Goal: Answer question/provide support: Share knowledge or assist other users

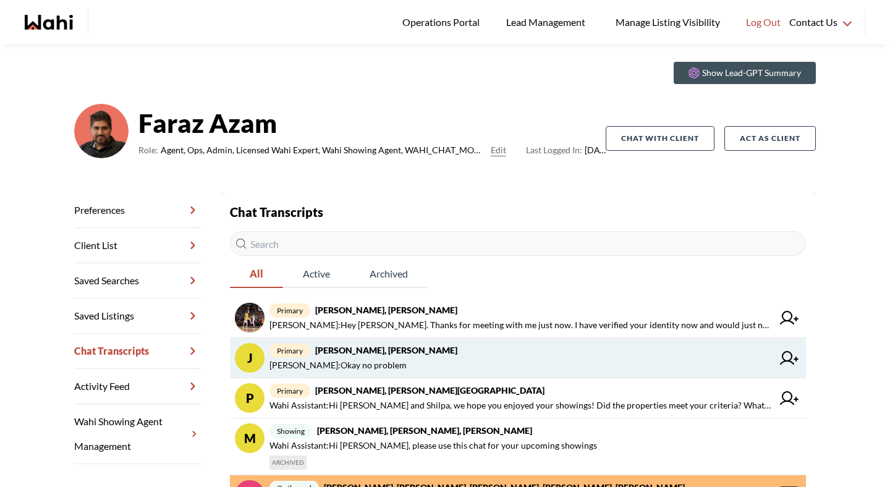
scroll to position [40, 0]
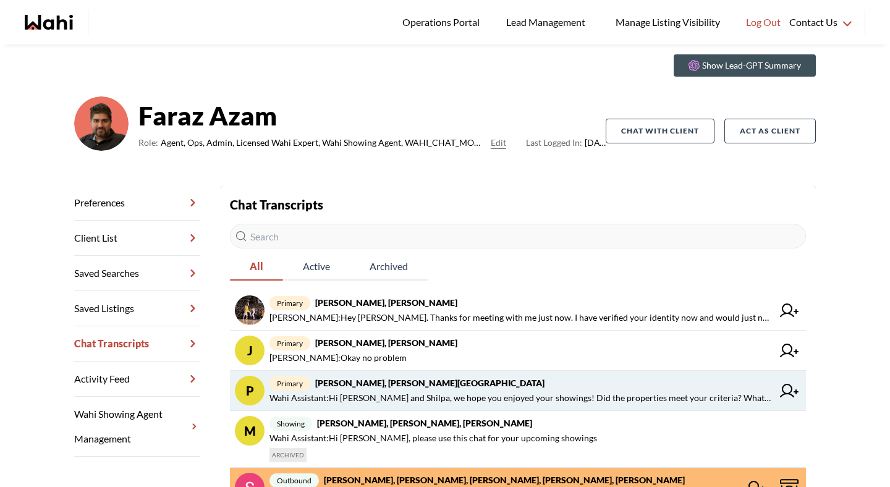
click at [361, 389] on span "primary Pradeep Pradhan, Shilpa Pradhan, Faraz" at bounding box center [520, 383] width 503 height 15
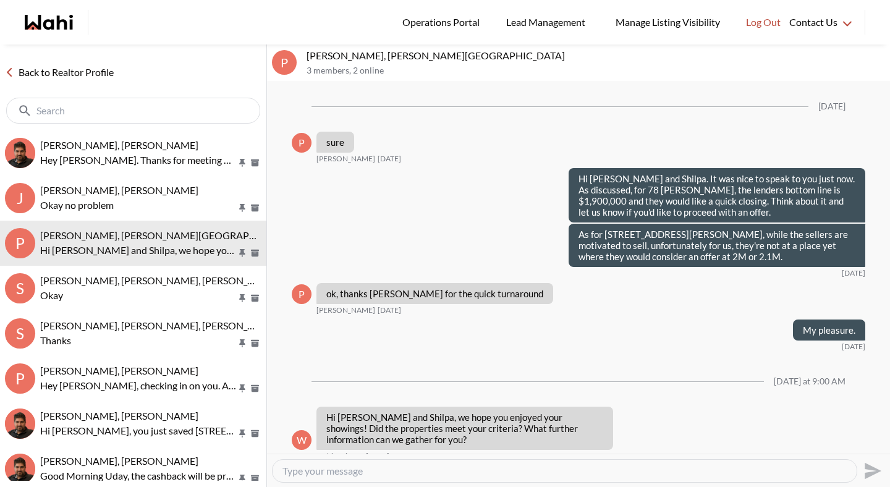
scroll to position [1347, 0]
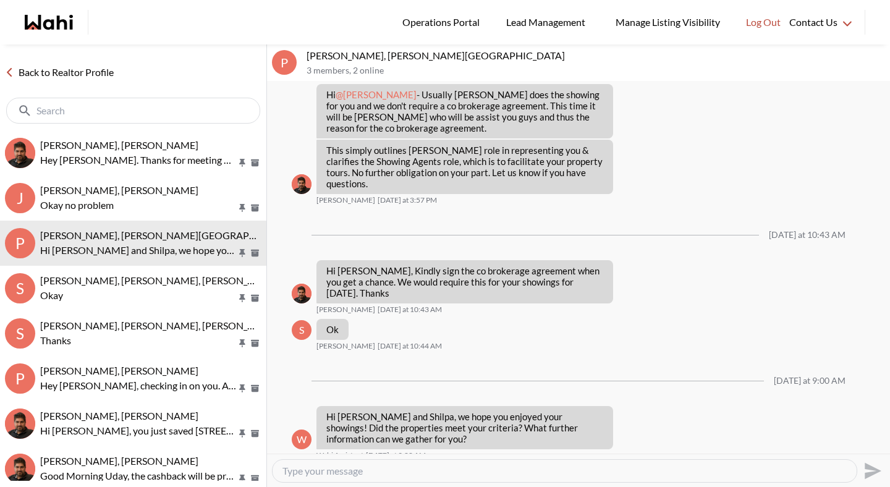
click at [363, 468] on textarea "Type your message" at bounding box center [564, 471] width 564 height 12
type textarea "h"
type textarea "Hi [PERSON_NAME] and Shilpa. I saw your showing request and I'd love to get tha…"
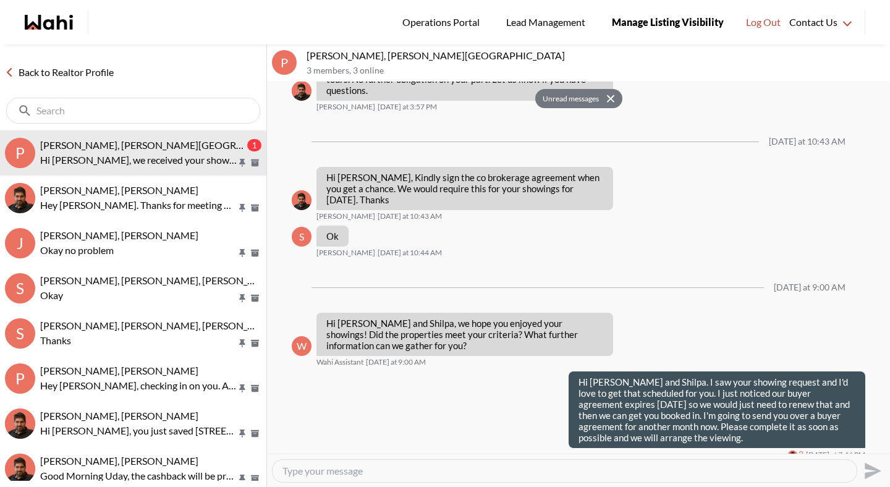
scroll to position [1487, 0]
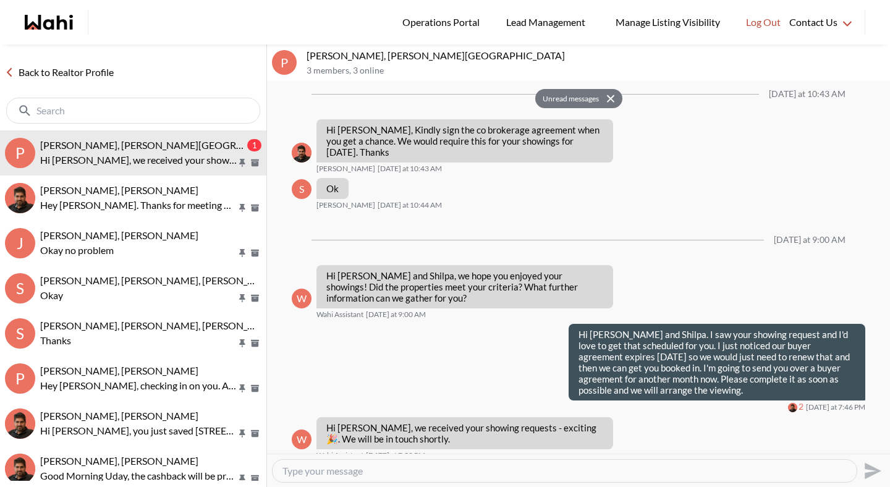
click at [316, 472] on textarea "Type your message" at bounding box center [564, 471] width 564 height 12
type textarea "U"
click at [339, 469] on textarea "I've sent you the updated agreement for signature." at bounding box center [564, 471] width 564 height 12
type textarea "I've sent you both the updated agreement for signature."
click at [540, 475] on textarea "I've sent you both the updated agreement for signature." at bounding box center [564, 471] width 564 height 12
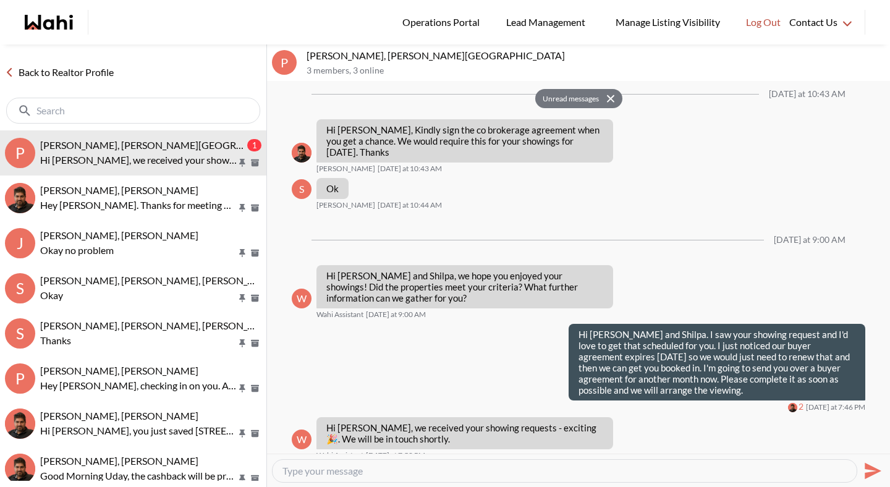
scroll to position [1524, 0]
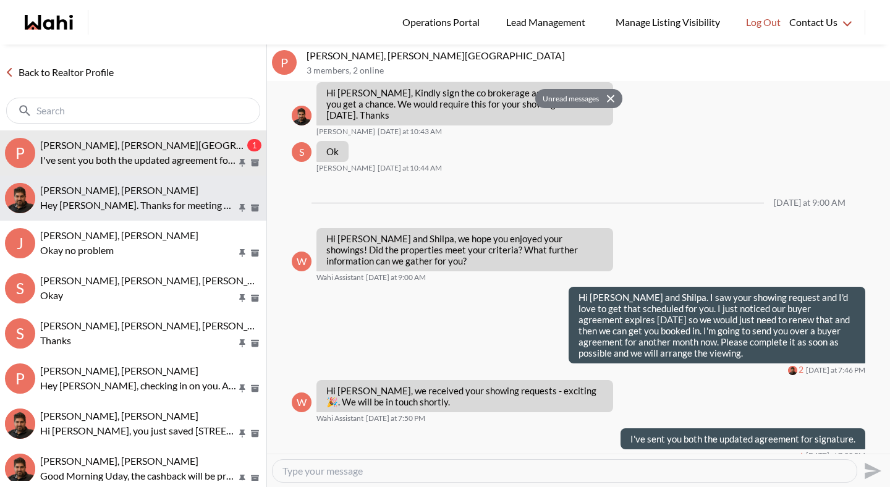
click at [171, 193] on div "aleandro green, Faraz" at bounding box center [150, 190] width 221 height 12
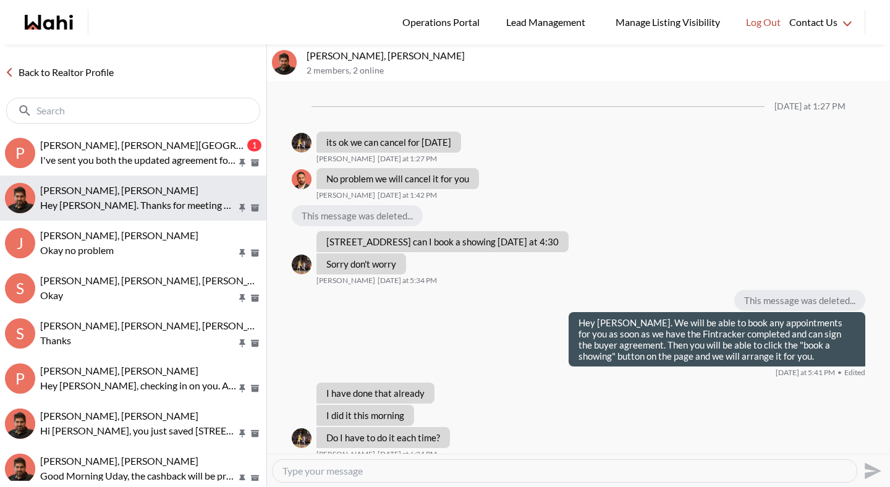
scroll to position [811, 0]
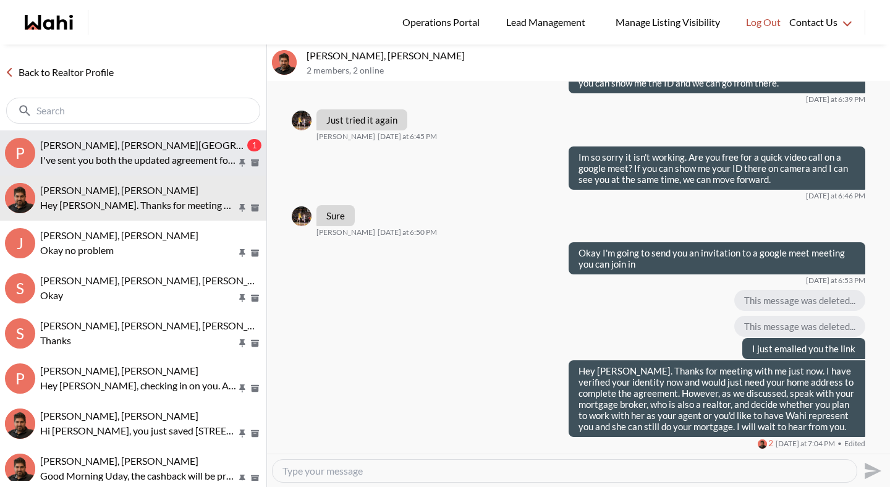
click at [107, 158] on p "I've sent you both the updated agreement for signature." at bounding box center [138, 160] width 197 height 15
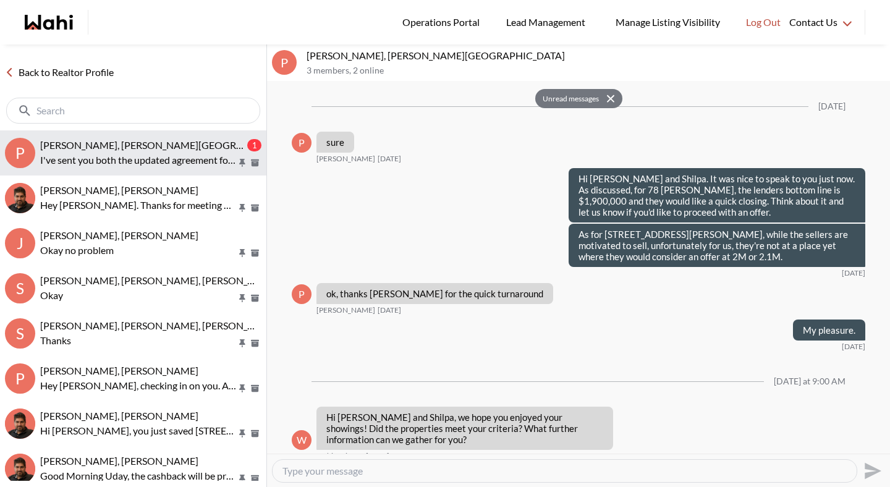
scroll to position [1524, 0]
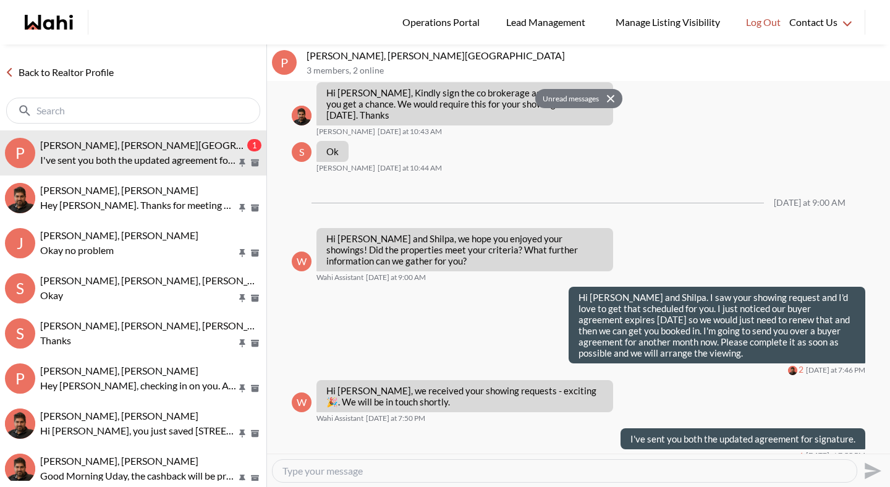
click at [109, 75] on link "Back to Realtor Profile" at bounding box center [59, 72] width 119 height 16
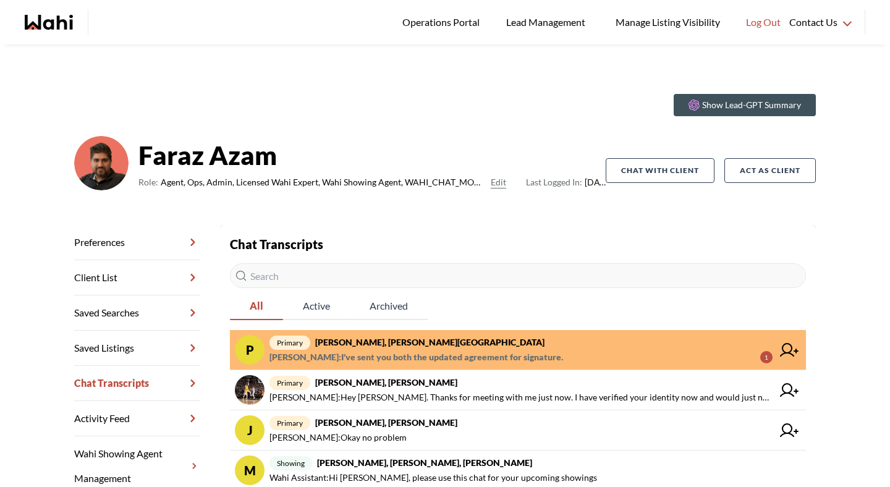
click at [393, 341] on strong "[PERSON_NAME], [PERSON_NAME][GEOGRAPHIC_DATA]" at bounding box center [429, 342] width 229 height 11
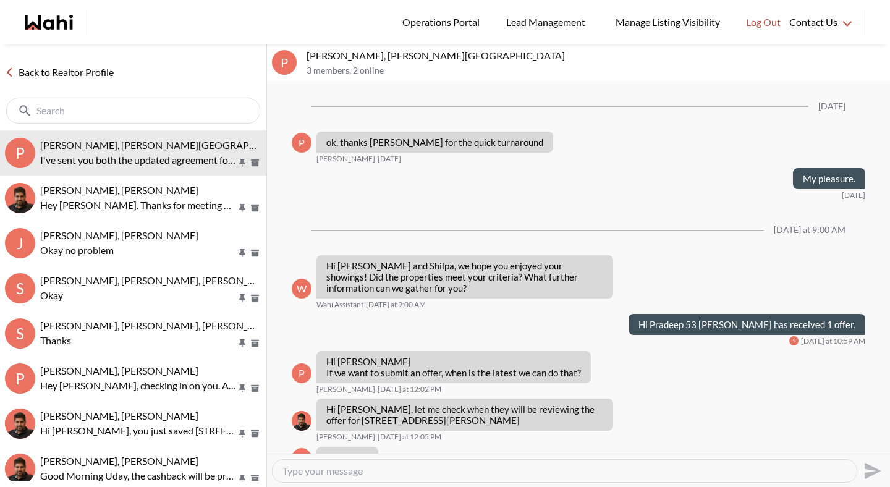
scroll to position [1373, 0]
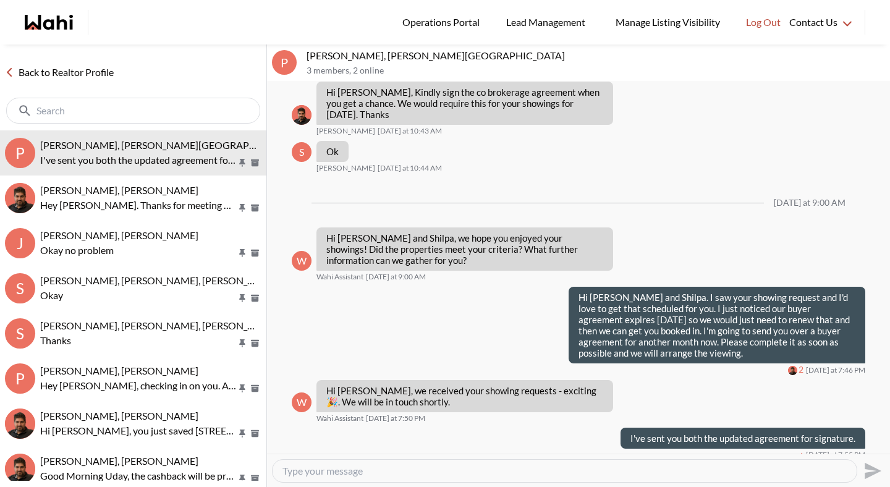
click at [108, 77] on link "Back to Realtor Profile" at bounding box center [59, 72] width 119 height 16
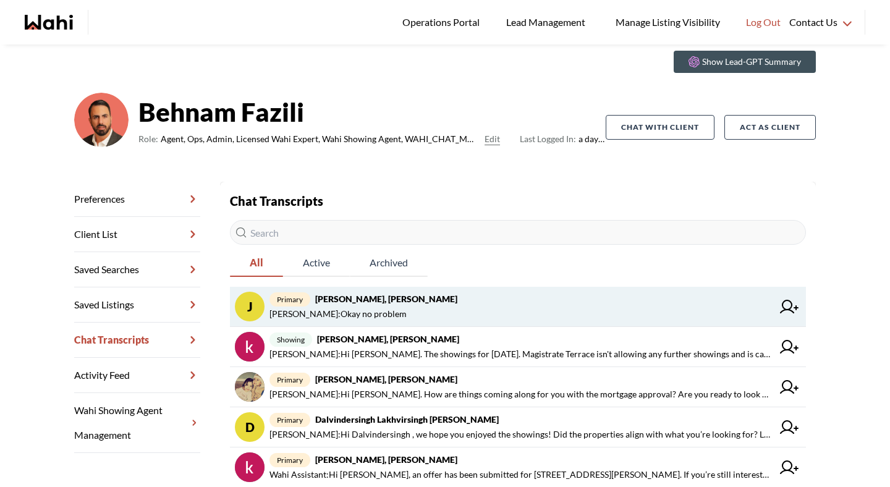
scroll to position [56, 0]
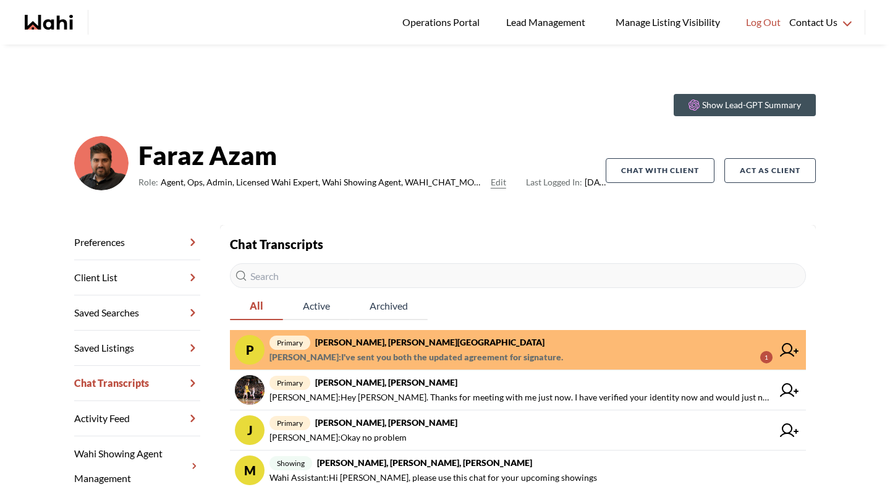
click at [335, 361] on span "Michelle Ryckman : I've sent you both the updated agreement for signature." at bounding box center [416, 357] width 294 height 15
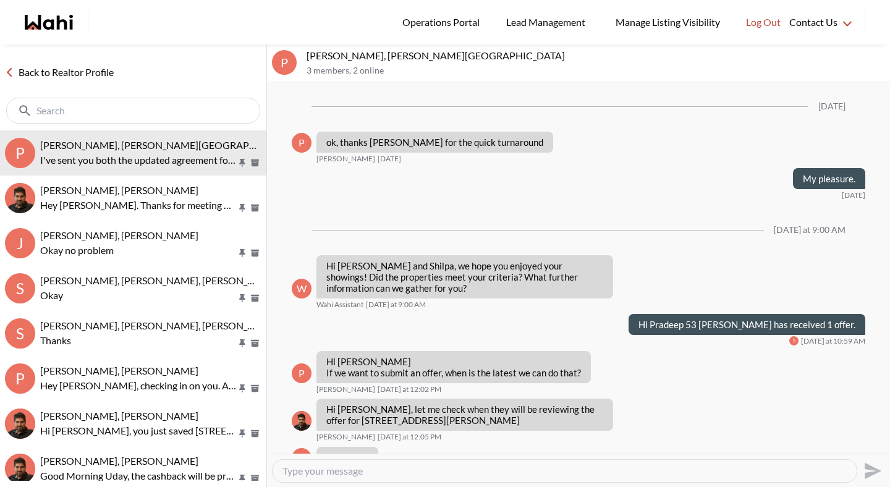
scroll to position [1373, 0]
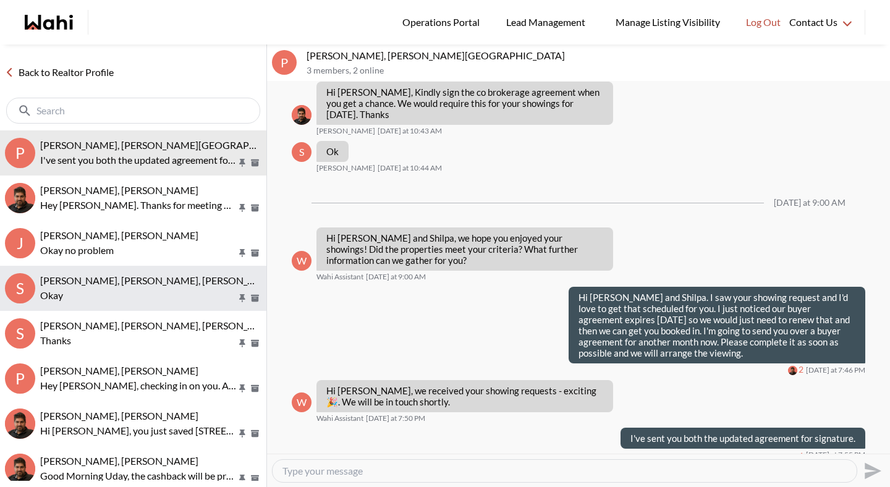
click at [158, 272] on button "S Sunil Murali, Ana Rodriguez, Suzette, Faraz, Alicia Okay" at bounding box center [133, 288] width 266 height 45
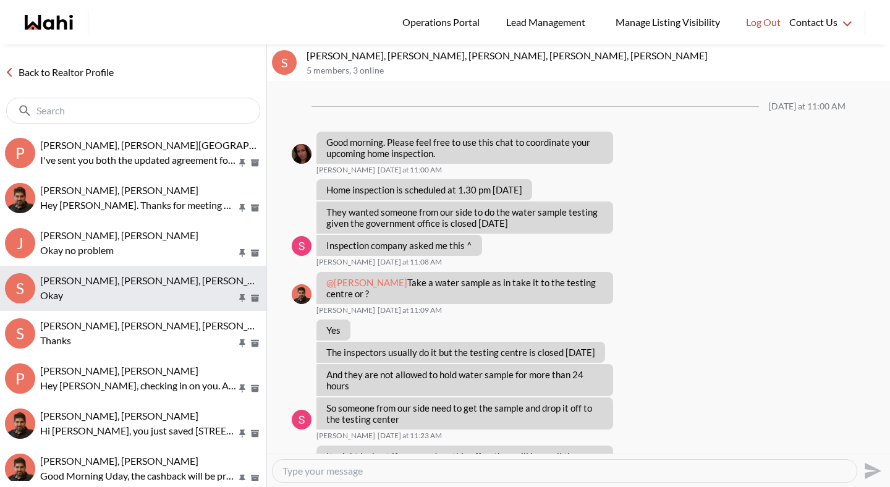
scroll to position [446, 0]
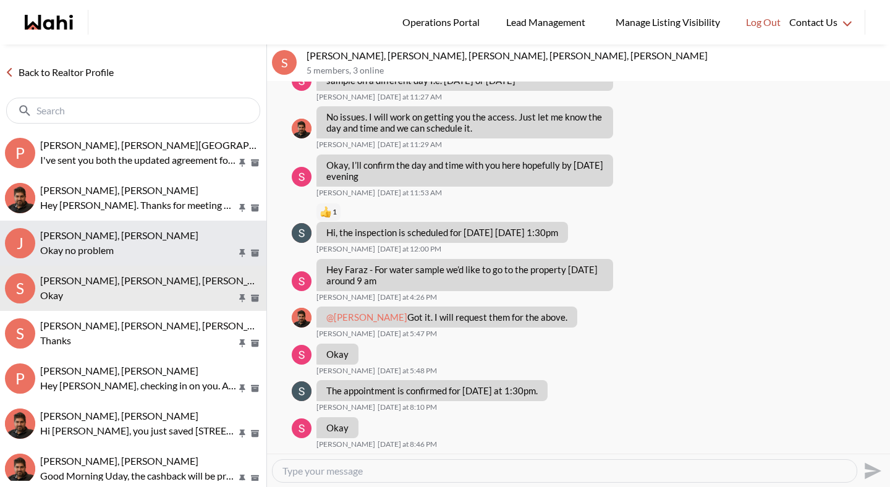
click at [148, 244] on p "Okay no problem" at bounding box center [138, 250] width 197 height 15
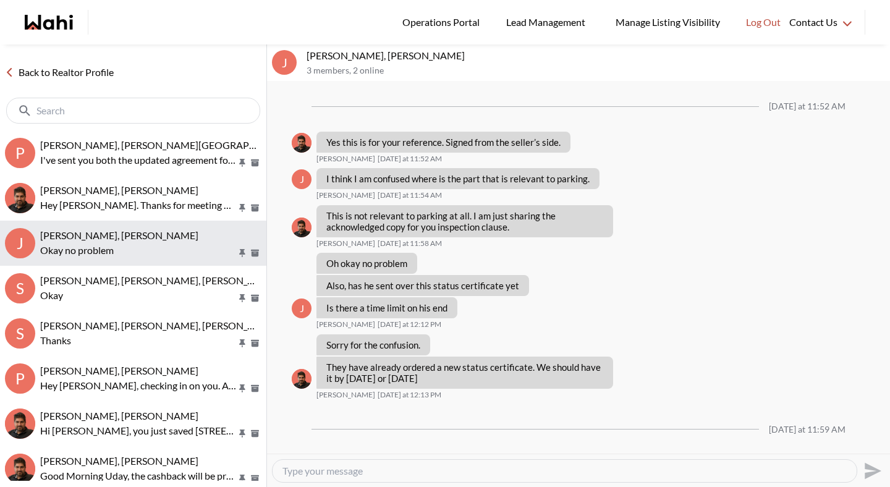
scroll to position [569, 0]
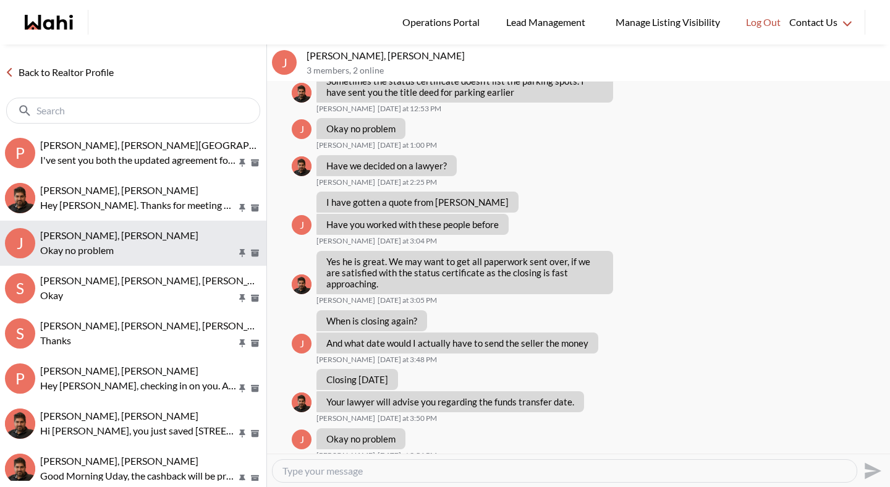
click at [146, 221] on button "J Josh Hortaleza, Faraz, Behnam Okay no problem" at bounding box center [133, 243] width 266 height 45
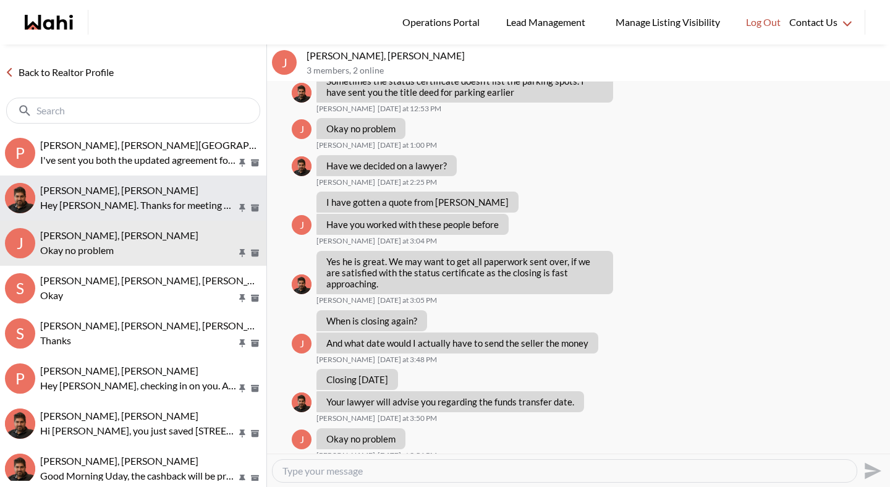
click at [147, 215] on button "aleandro green, Faraz Hey Aleandro. Thanks for meeting with me just now. I have…" at bounding box center [133, 198] width 266 height 45
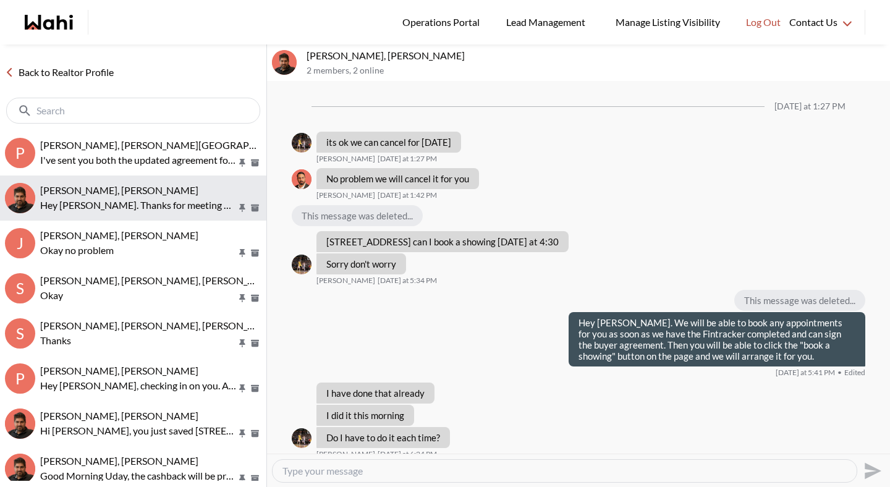
scroll to position [811, 0]
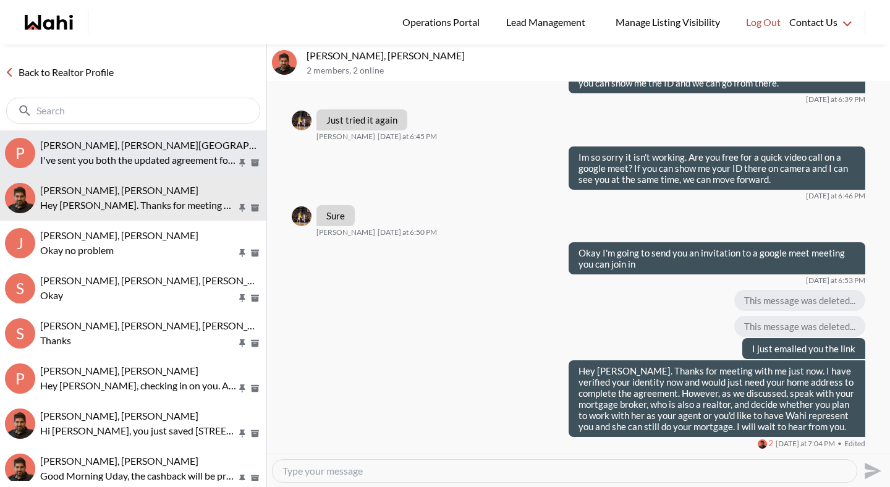
click at [147, 155] on p "I've sent you both the updated agreement for signature." at bounding box center [138, 160] width 197 height 15
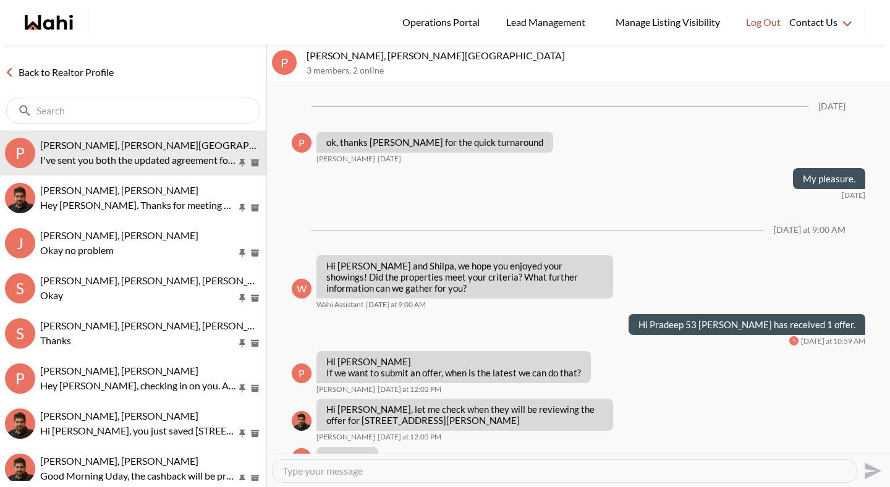
scroll to position [1373, 0]
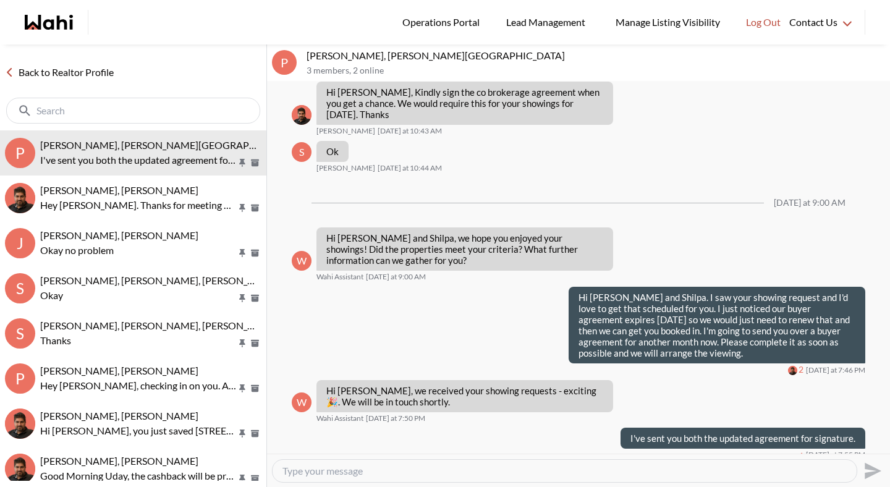
click at [87, 72] on link "Back to Realtor Profile" at bounding box center [59, 72] width 119 height 16
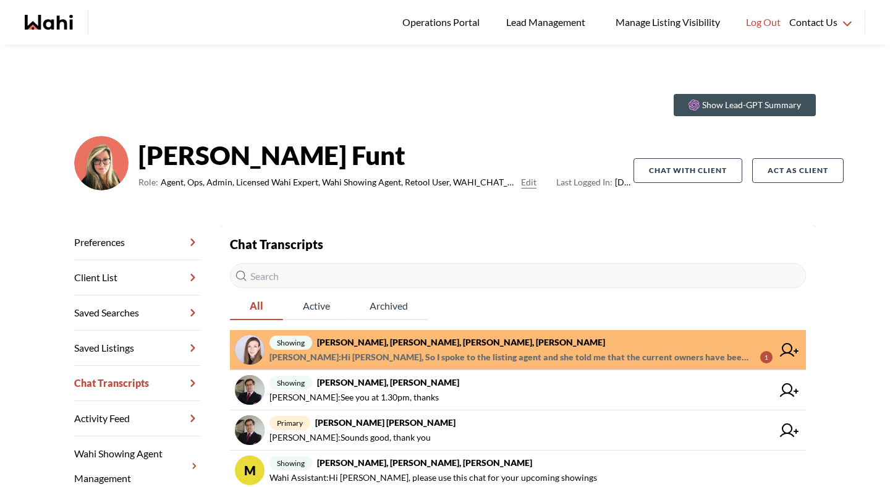
click at [393, 353] on span "[PERSON_NAME] : Hi [PERSON_NAME], So I spoke to the listing agent and she told …" at bounding box center [509, 357] width 481 height 15
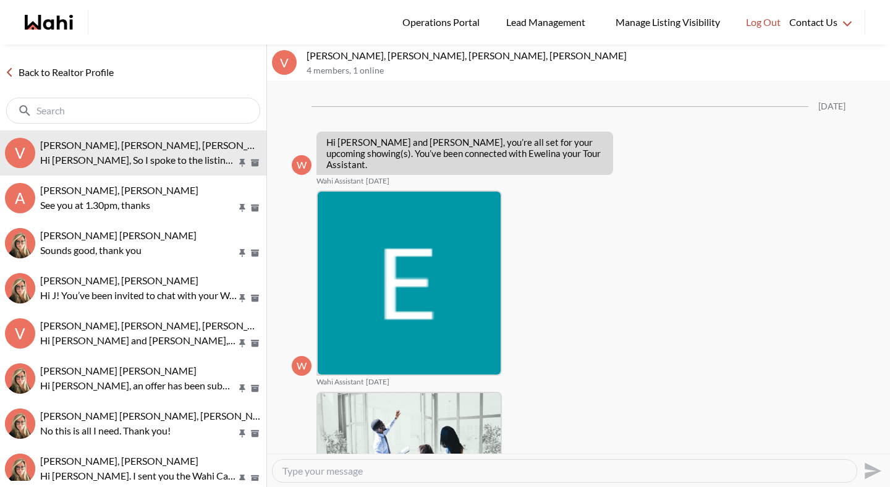
scroll to position [1308, 0]
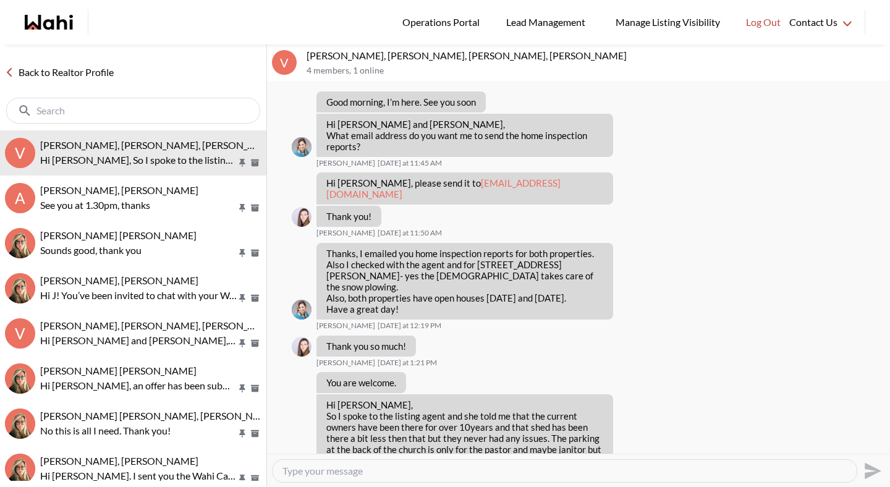
click at [87, 74] on link "Back to Realtor Profile" at bounding box center [59, 72] width 119 height 16
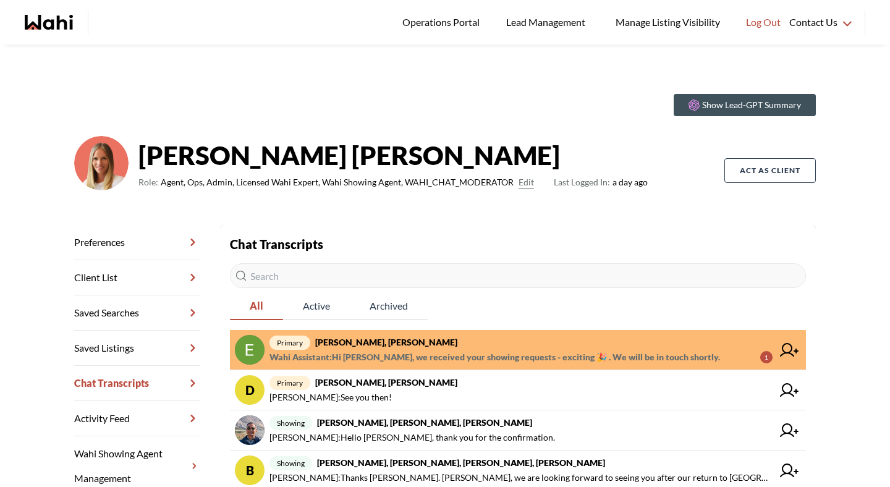
click at [369, 349] on span "primary [PERSON_NAME], [PERSON_NAME]" at bounding box center [520, 342] width 503 height 15
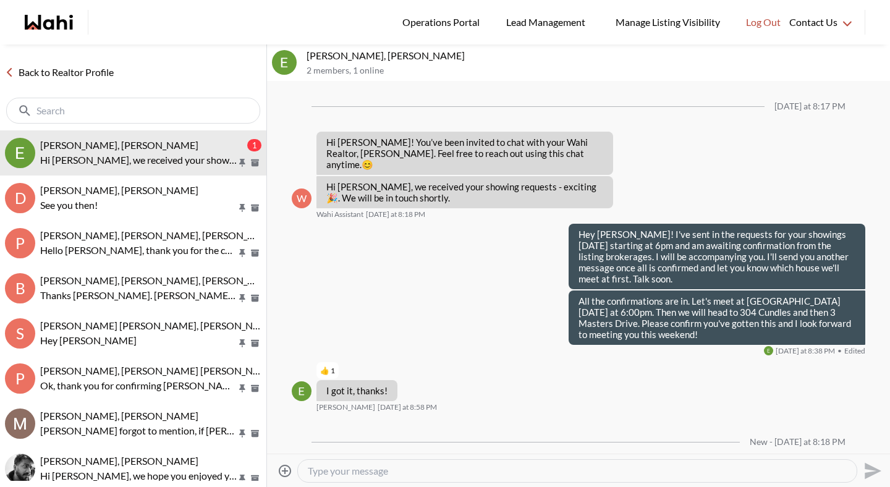
scroll to position [80, 0]
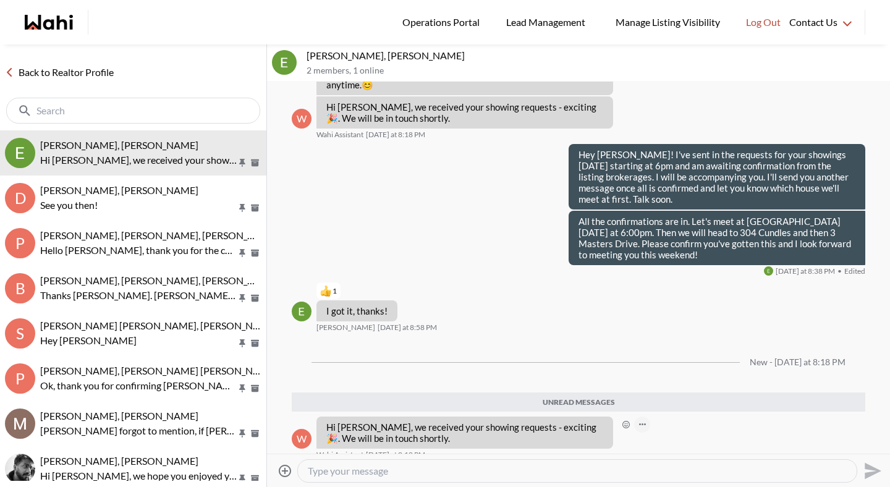
click at [645, 423] on icon "Open Message Actions Menu" at bounding box center [642, 424] width 7 height 2
click at [667, 386] on button "Delete" at bounding box center [683, 395] width 99 height 22
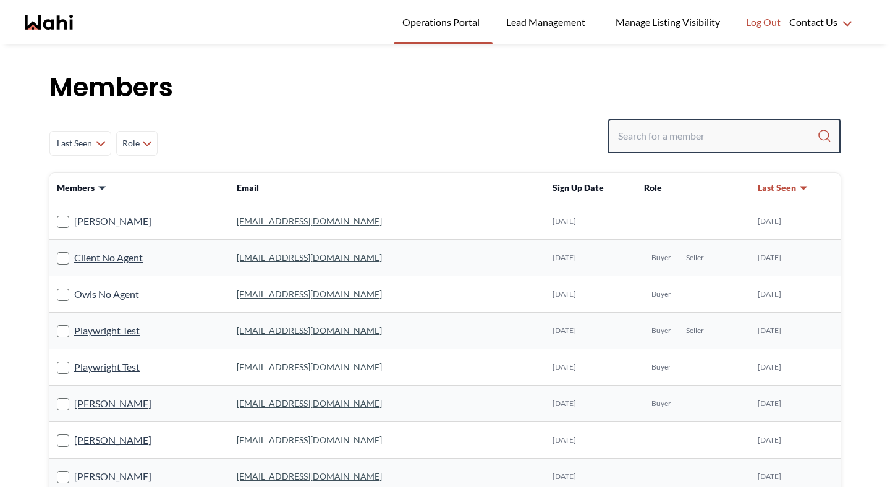
click at [713, 133] on input "Search input" at bounding box center [717, 136] width 199 height 22
type input "eric od"
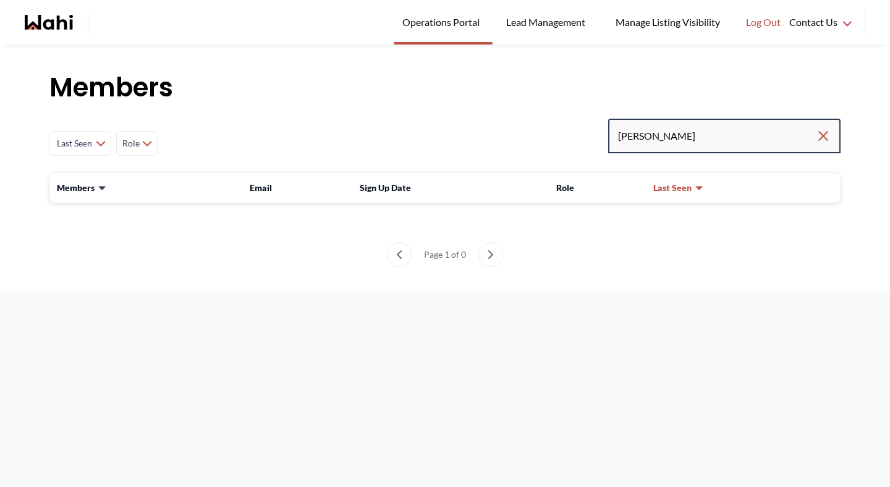
click at [655, 132] on input "eric od" at bounding box center [717, 136] width 198 height 22
type input "eric odgaard"
click at [633, 132] on input "eric odgaard" at bounding box center [717, 136] width 198 height 22
type input "erik odgaard"
drag, startPoint x: 685, startPoint y: 137, endPoint x: 549, endPoint y: 135, distance: 136.0
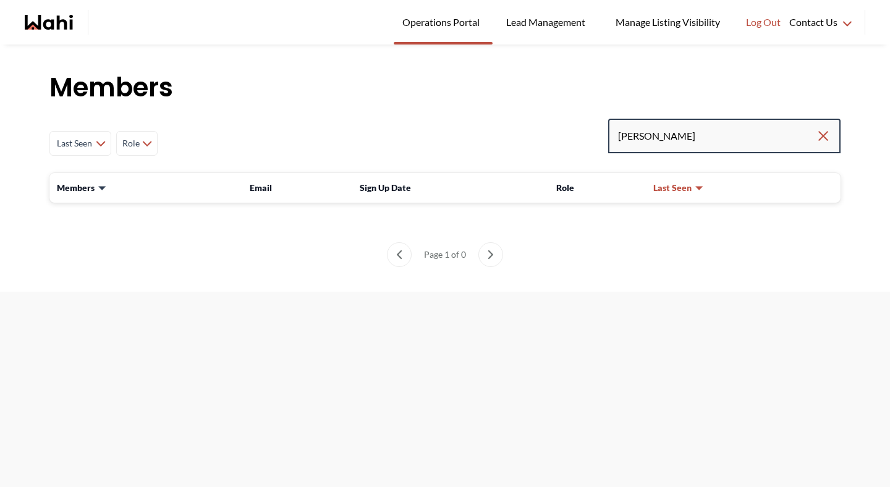
click at [552, 135] on div "Last Seen Less day than 1 day ago 1 day ago - 3 days ago 3 days ago - 1 week ag…" at bounding box center [444, 143] width 791 height 49
type input "erik"
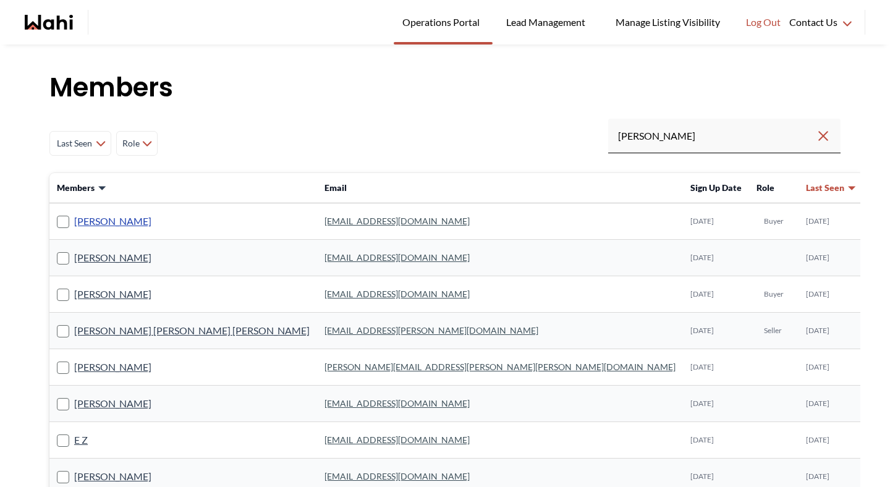
click at [106, 224] on link "Erik Odegaard" at bounding box center [112, 221] width 77 height 16
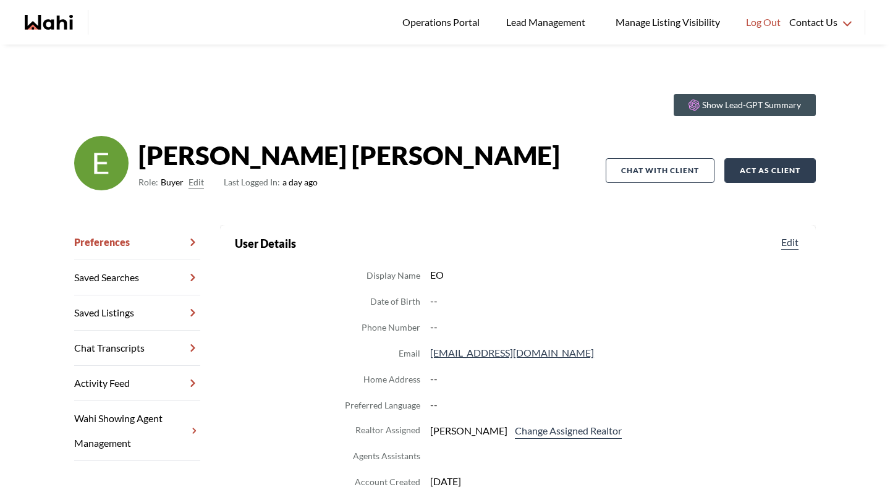
click at [766, 178] on button "Act as Client" at bounding box center [769, 170] width 91 height 25
